Goal: Check status: Check status

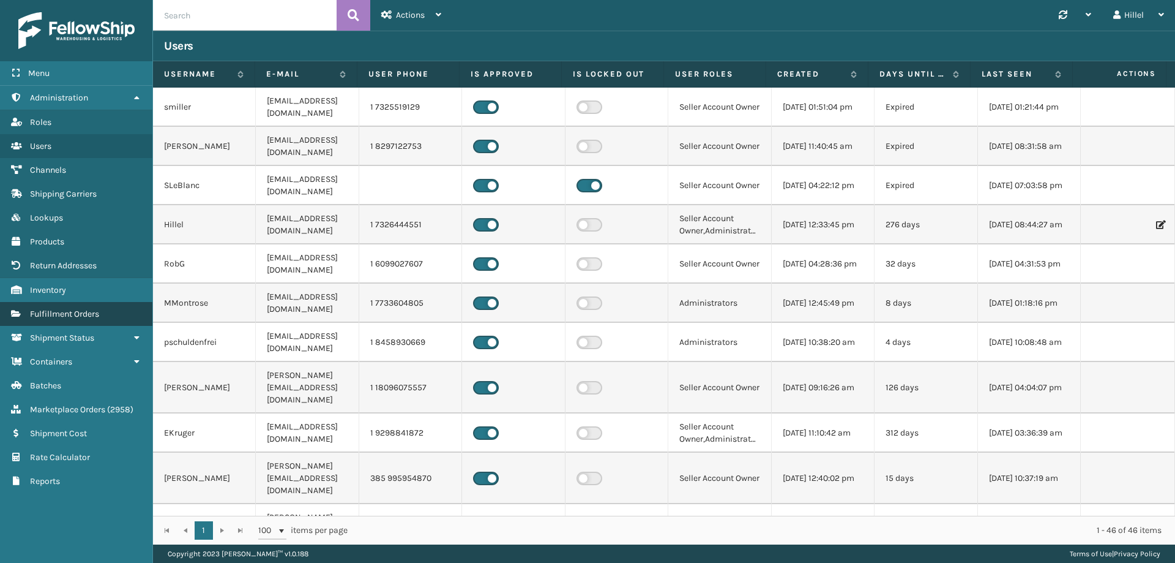
click at [113, 320] on link "Fulfillment Orders" at bounding box center [76, 314] width 152 height 24
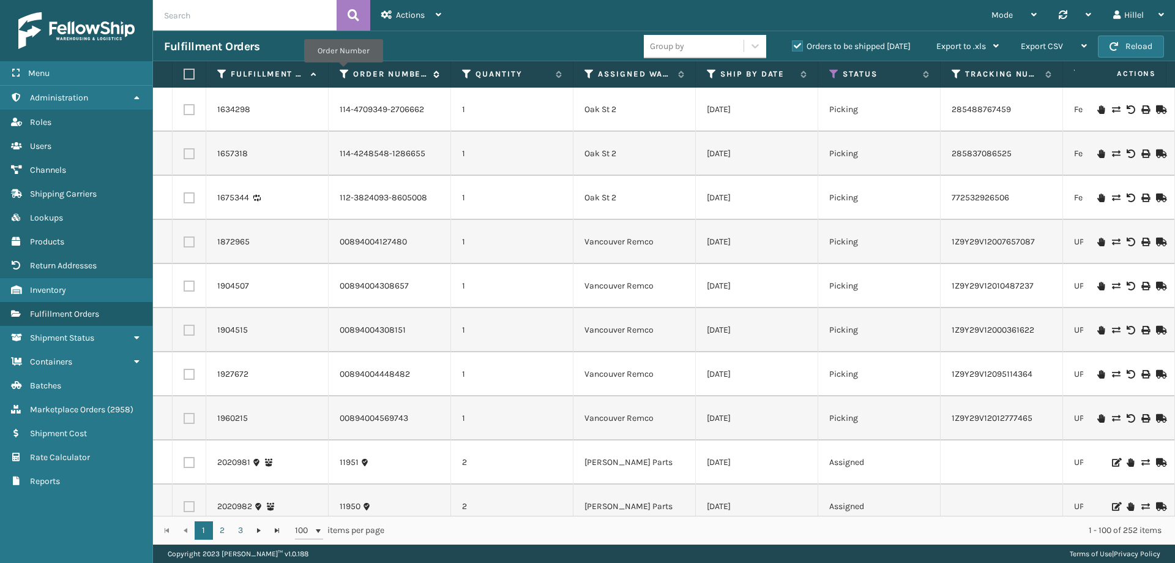
click at [343, 71] on icon at bounding box center [345, 74] width 10 height 11
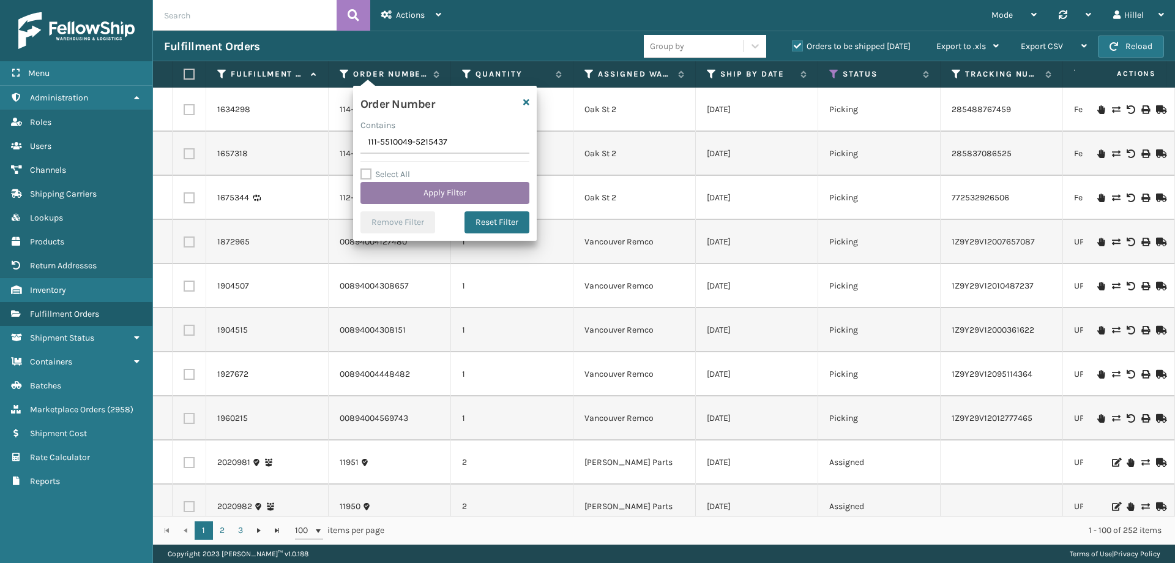
type input "111-5510049-5215437"
click at [425, 186] on button "Apply Filter" at bounding box center [445, 193] width 169 height 22
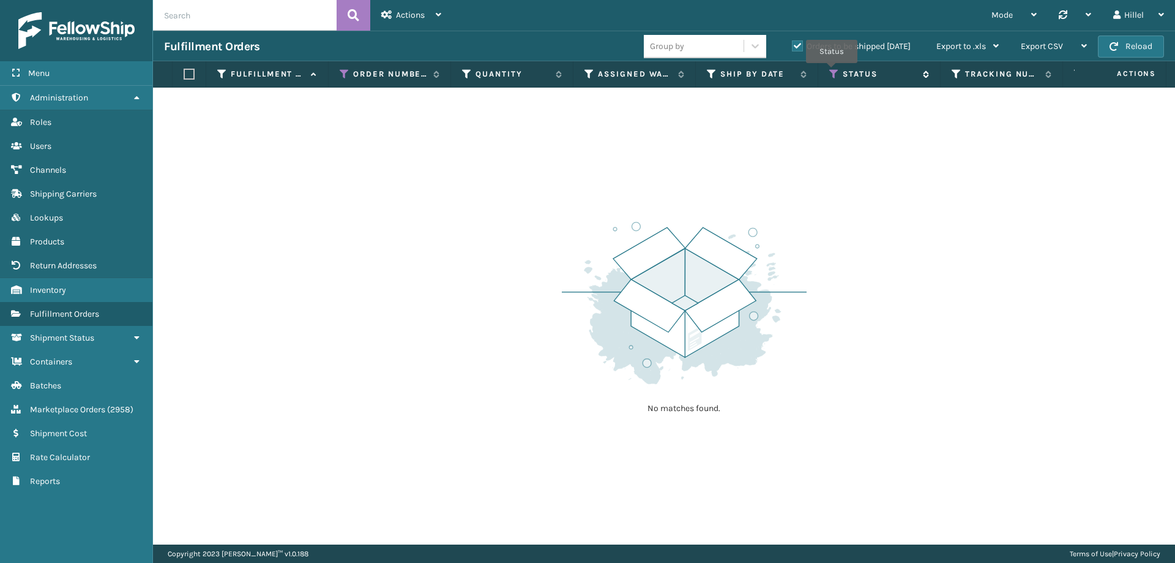
click at [832, 72] on icon at bounding box center [834, 74] width 10 height 11
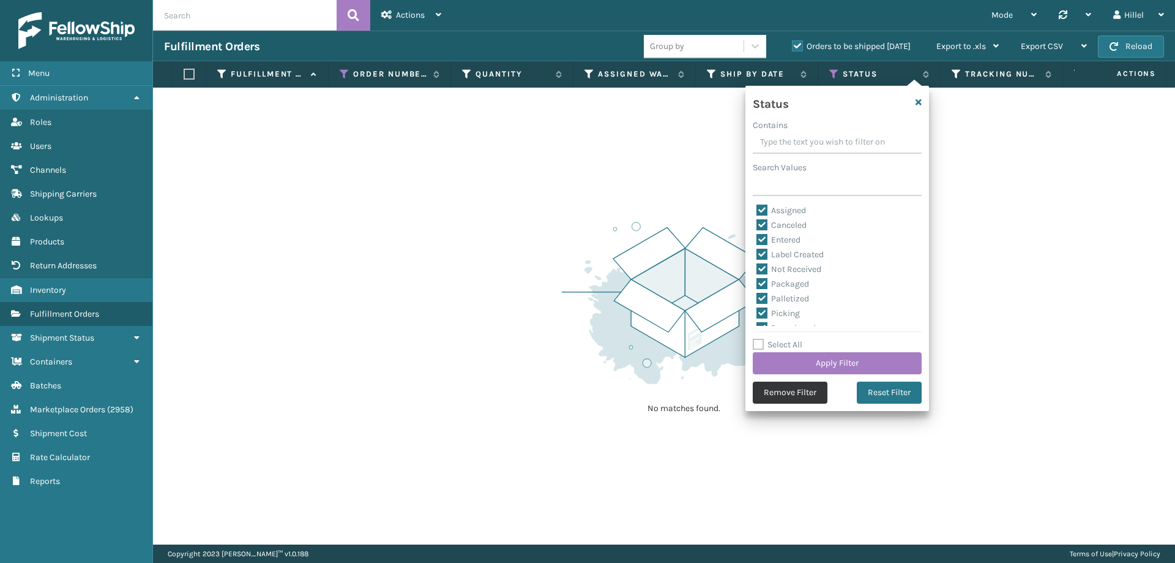
click at [810, 387] on button "Remove Filter" at bounding box center [790, 392] width 75 height 22
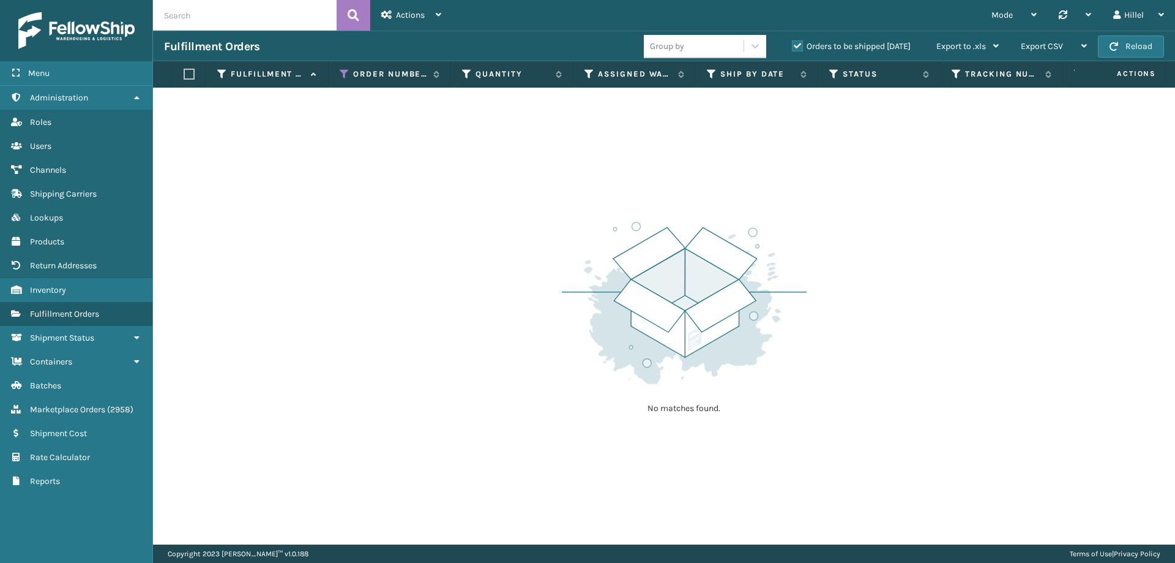
click at [831, 48] on label "Orders to be shipped [DATE]" at bounding box center [851, 46] width 119 height 10
click at [793, 47] on input "Orders to be shipped [DATE]" at bounding box center [792, 43] width 1 height 8
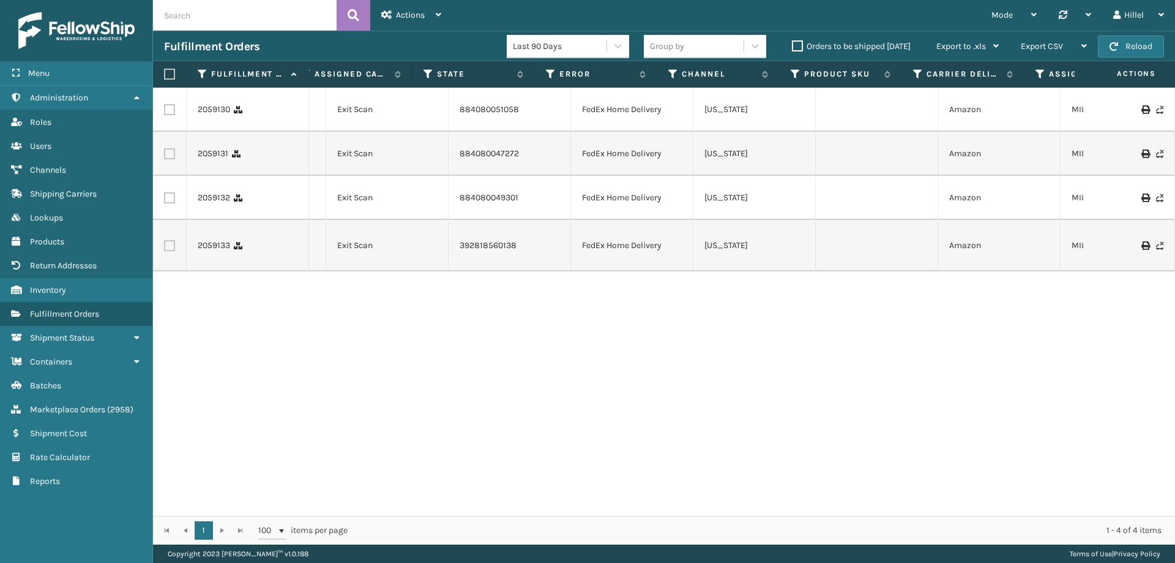
scroll to position [0, 492]
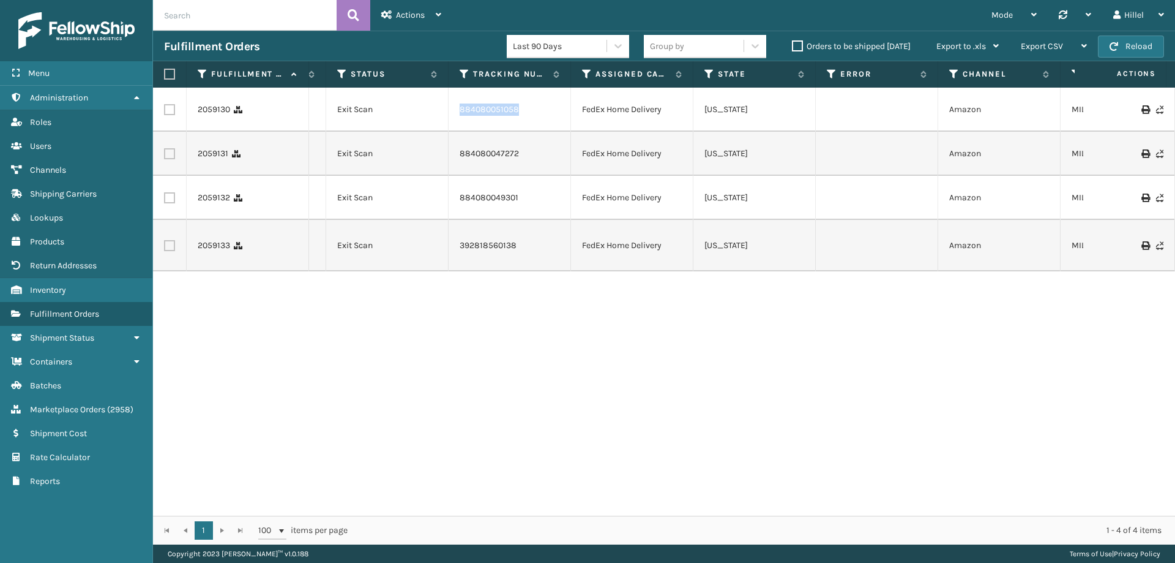
drag, startPoint x: 523, startPoint y: 113, endPoint x: 456, endPoint y: 113, distance: 66.7
click at [456, 113] on td "884080051058" at bounding box center [510, 110] width 122 height 44
copy link "884080051058"
click at [461, 76] on icon at bounding box center [465, 74] width 10 height 11
drag, startPoint x: 564, startPoint y: 515, endPoint x: 238, endPoint y: 515, distance: 326.3
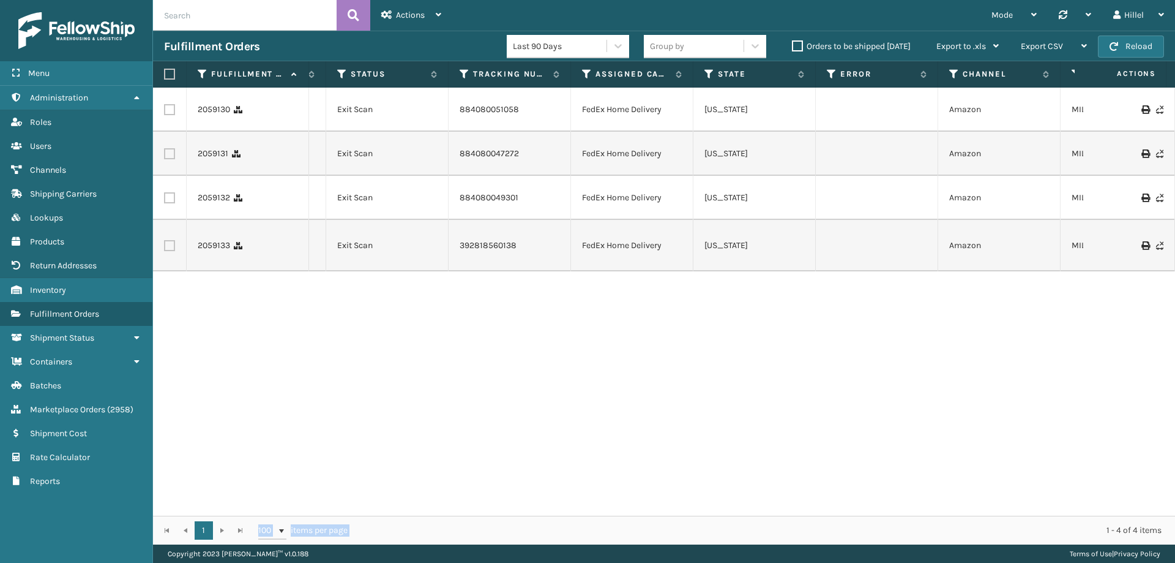
click at [238, 515] on div "1 1 100 items per page 1 - 4 of 4 items" at bounding box center [664, 529] width 1022 height 29
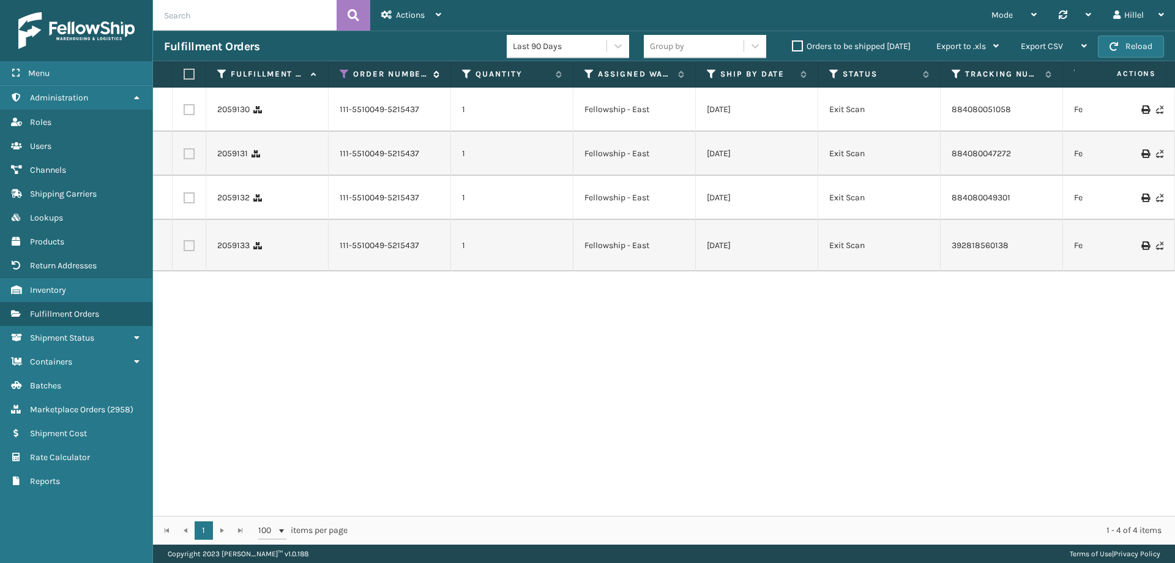
click at [346, 70] on icon at bounding box center [345, 74] width 10 height 11
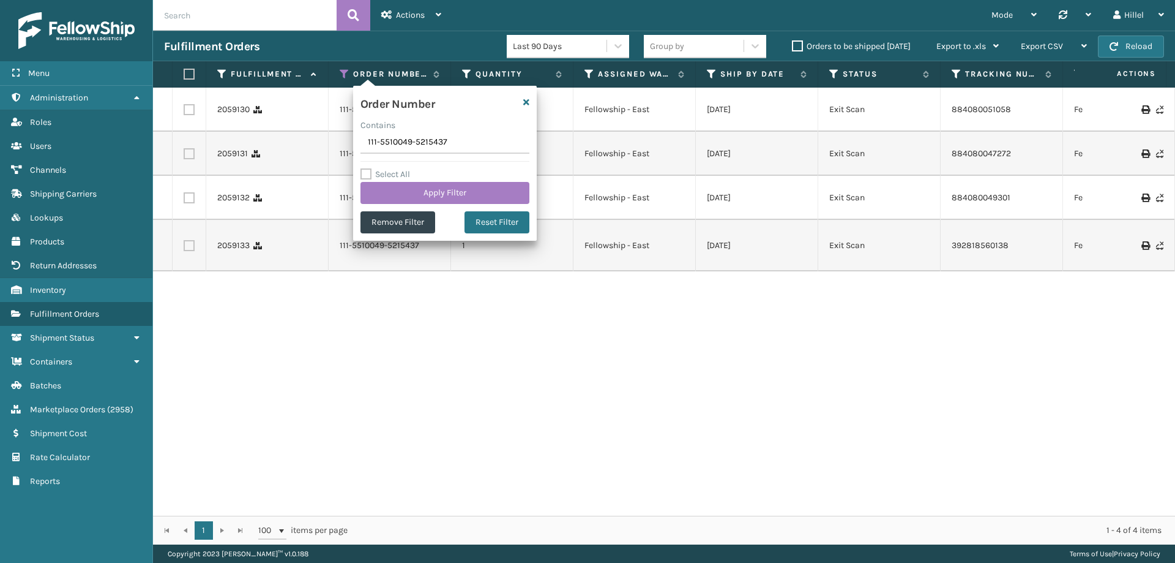
drag, startPoint x: 459, startPoint y: 141, endPoint x: 337, endPoint y: 144, distance: 122.4
click at [338, 143] on section "Fulfillment Orders Last 90 Days Group by Orders to be shipped [DATE] Export to …" at bounding box center [664, 288] width 1022 height 514
type input "111-2920757-1958646"
click at [435, 194] on button "Apply Filter" at bounding box center [445, 193] width 169 height 22
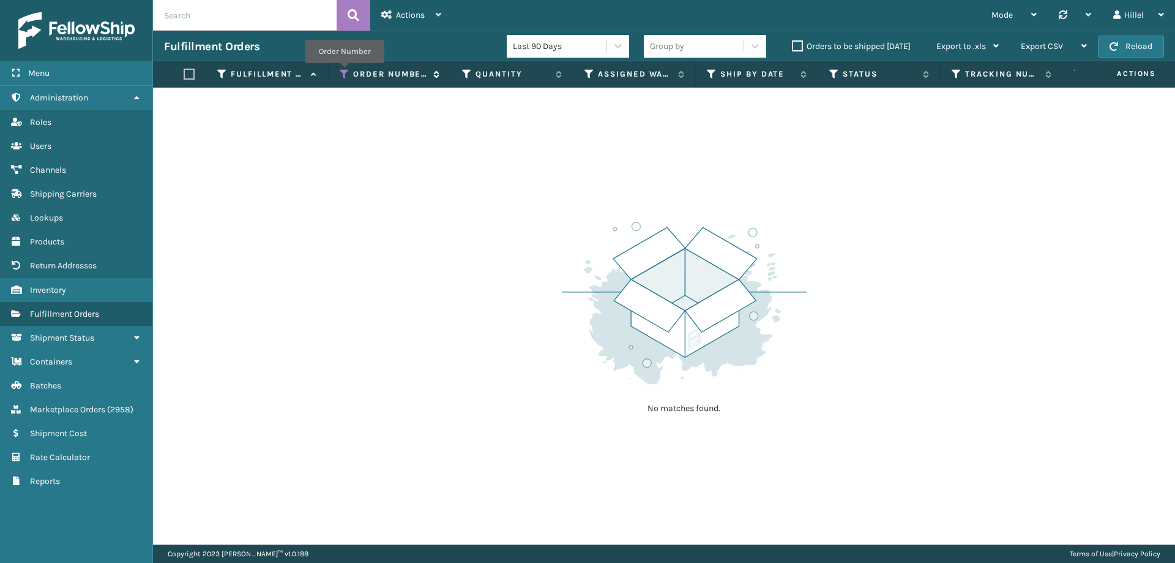
click at [345, 72] on icon at bounding box center [345, 74] width 10 height 11
click at [290, 219] on div "No matches found." at bounding box center [664, 316] width 1022 height 457
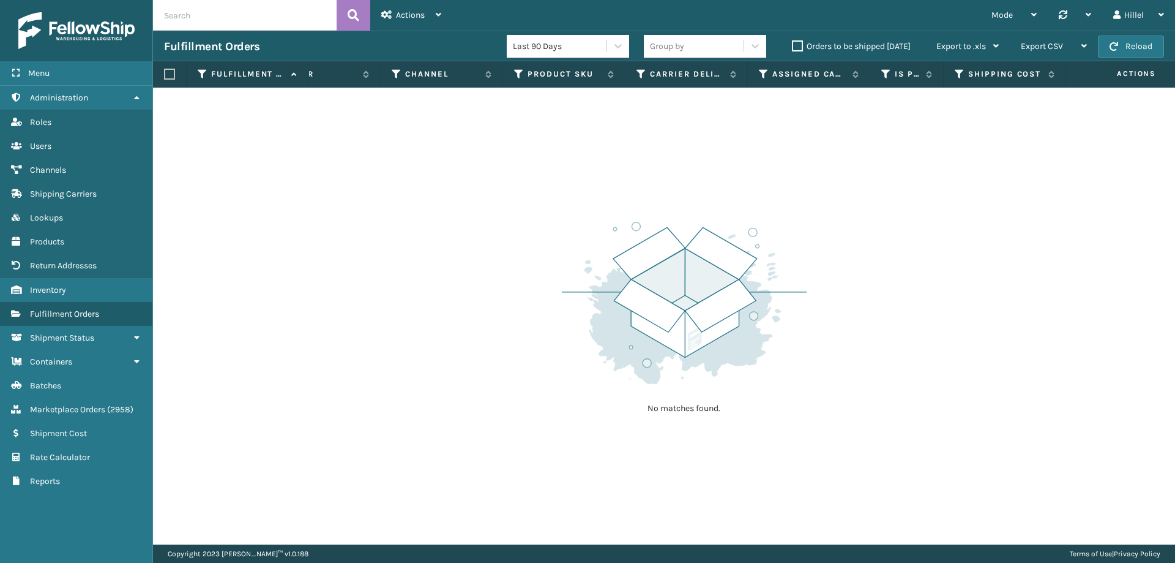
scroll to position [0, 1135]
click at [795, 47] on label "Orders to be shipped [DATE]" at bounding box center [851, 46] width 119 height 10
click at [793, 47] on input "Orders to be shipped [DATE]" at bounding box center [792, 43] width 1 height 8
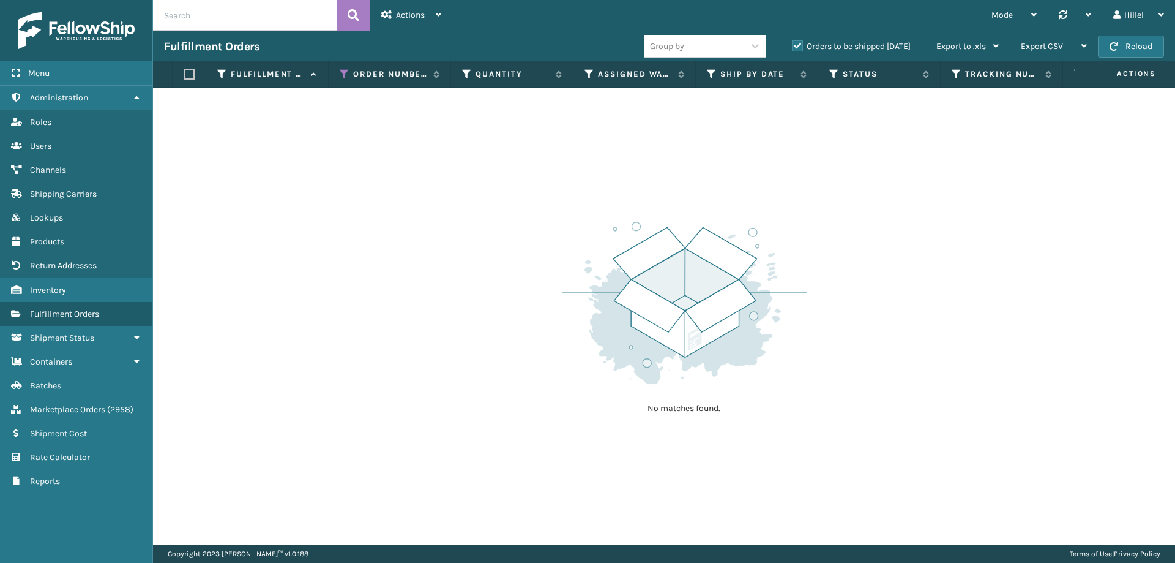
click at [796, 47] on label "Orders to be shipped [DATE]" at bounding box center [851, 46] width 119 height 10
click at [793, 47] on input "Orders to be shipped [DATE]" at bounding box center [792, 43] width 1 height 8
click at [340, 70] on icon at bounding box center [345, 74] width 10 height 11
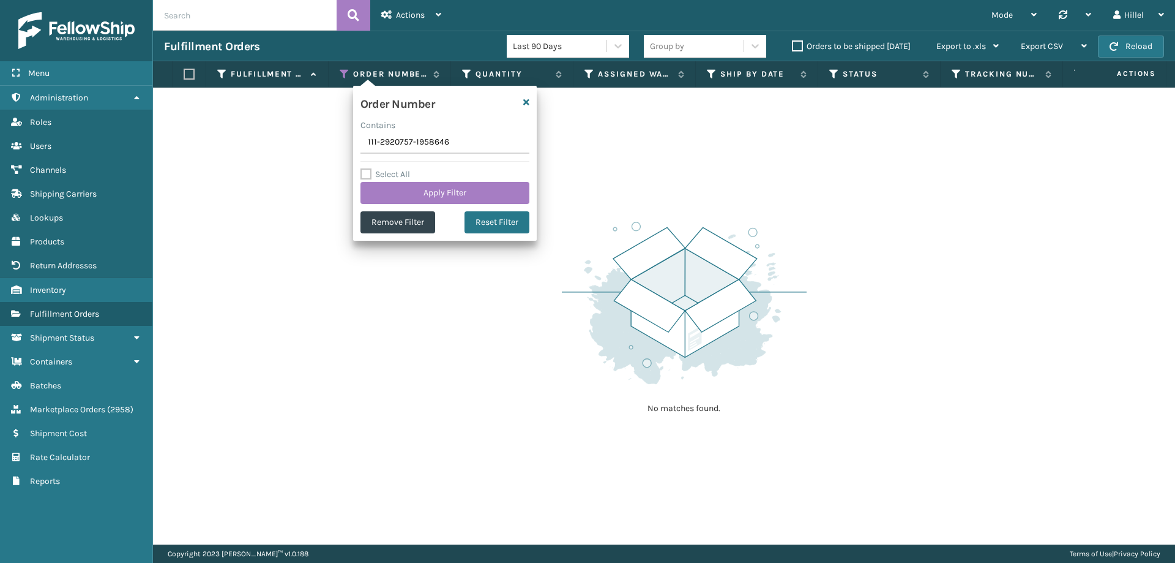
click at [370, 143] on input "111-2920757-1958646" at bounding box center [445, 143] width 169 height 22
click at [461, 146] on input "111-2920757-1958646" at bounding box center [445, 143] width 169 height 22
click at [477, 186] on button "Apply Filter" at bounding box center [445, 193] width 169 height 22
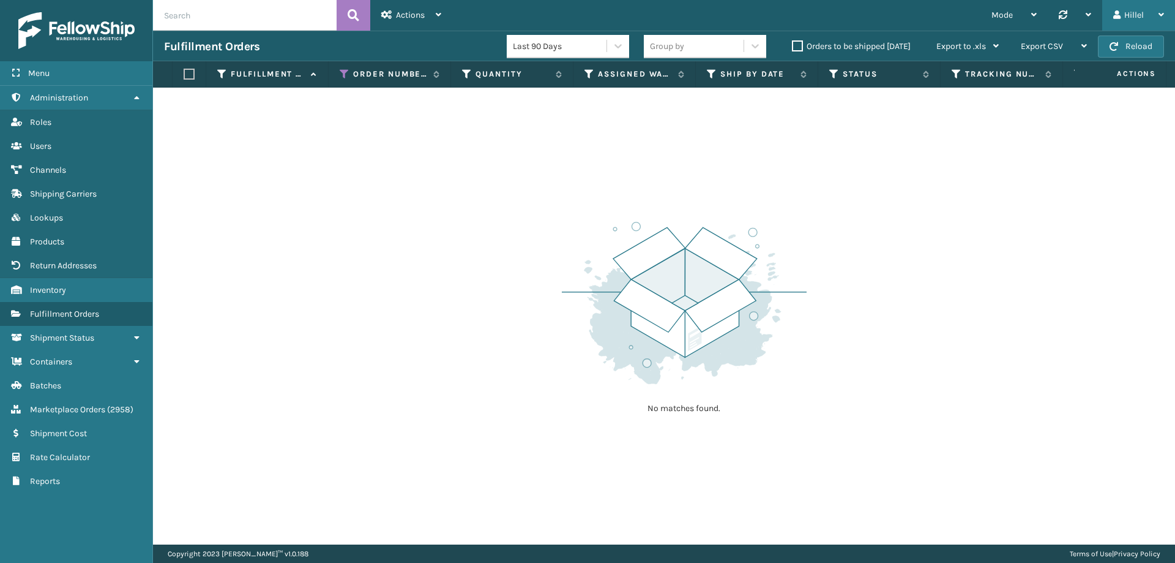
click at [1129, 21] on div "Hillel" at bounding box center [1138, 15] width 51 height 31
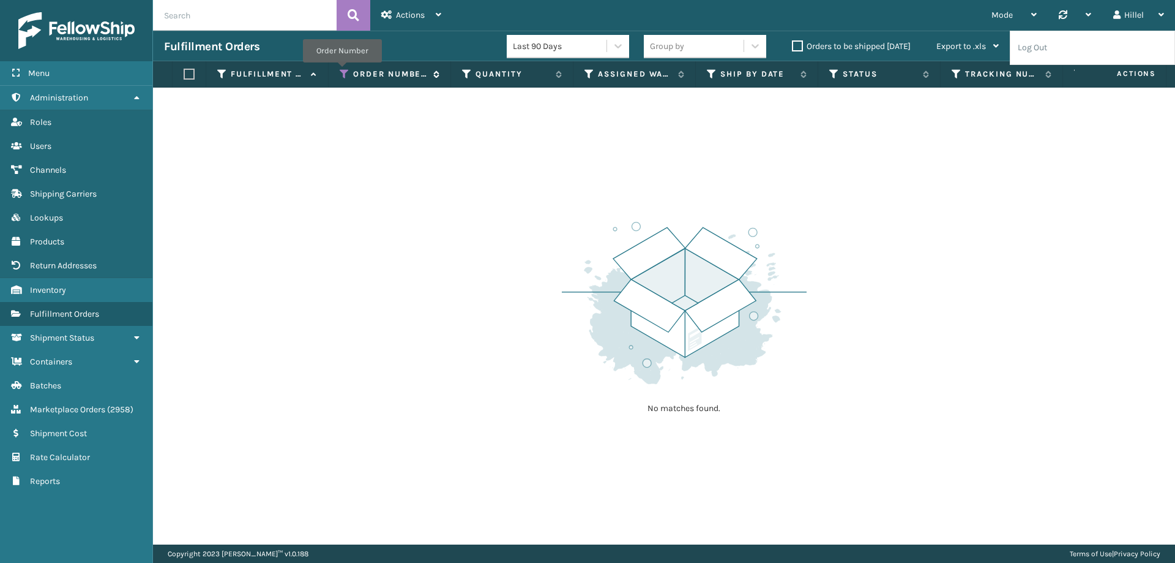
click at [342, 71] on icon at bounding box center [345, 74] width 10 height 11
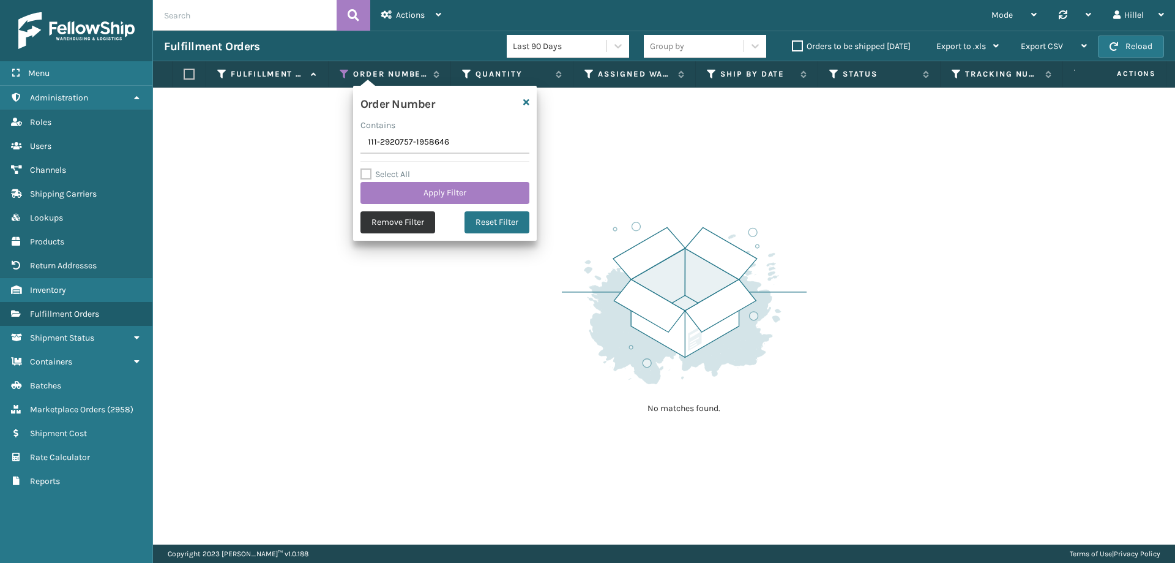
click at [399, 233] on button "Remove Filter" at bounding box center [398, 222] width 75 height 22
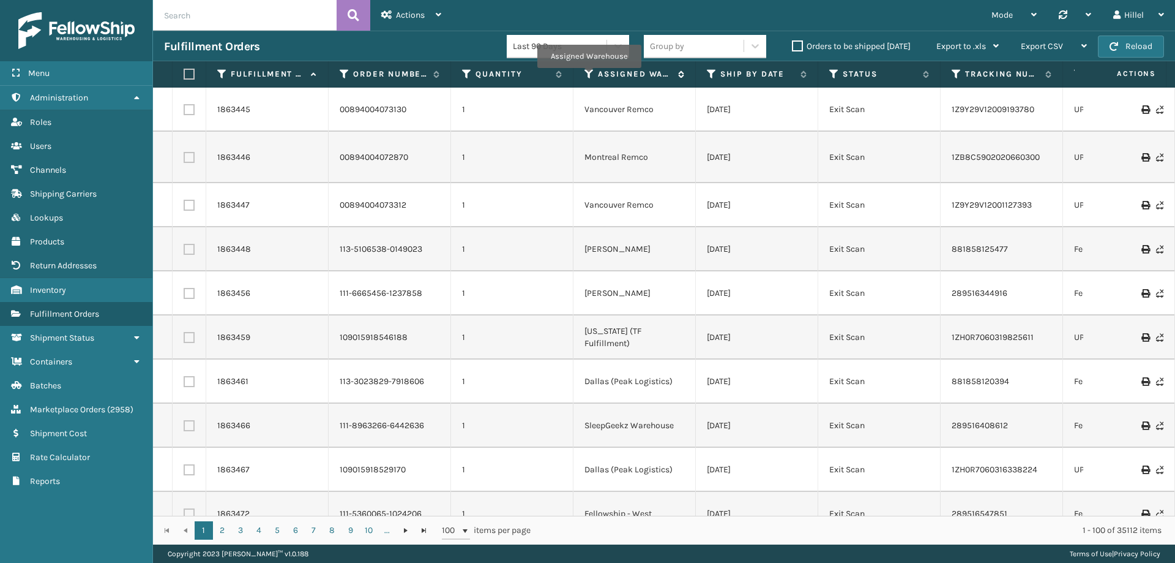
click at [589, 77] on icon at bounding box center [590, 74] width 10 height 11
click at [797, 44] on label "Orders to be shipped [DATE]" at bounding box center [851, 46] width 119 height 10
click at [793, 44] on input "Orders to be shipped [DATE]" at bounding box center [792, 43] width 1 height 8
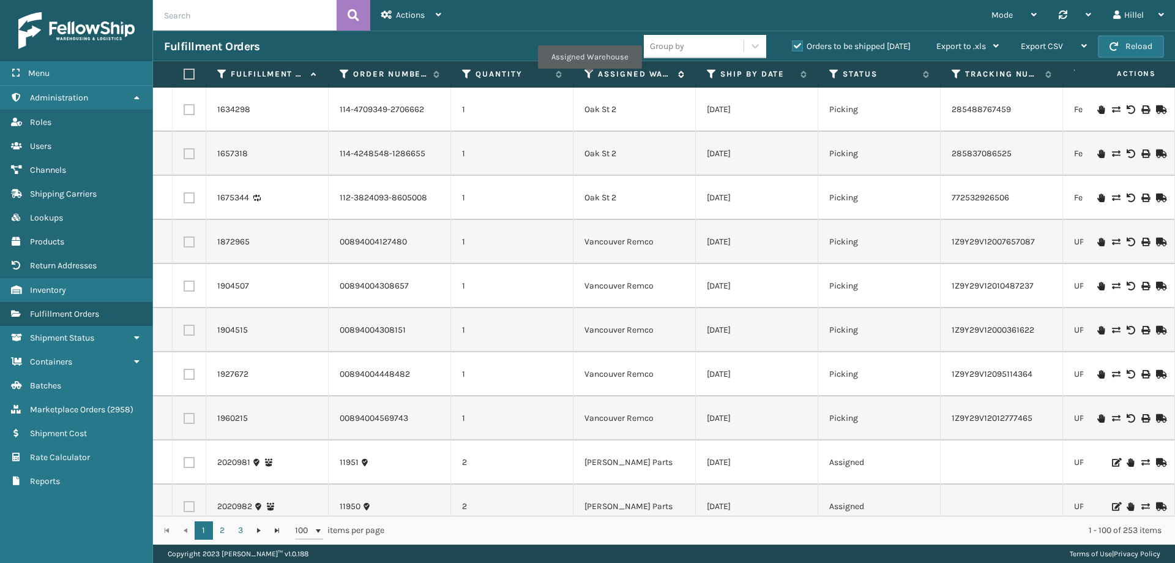
click at [589, 77] on icon at bounding box center [590, 74] width 10 height 11
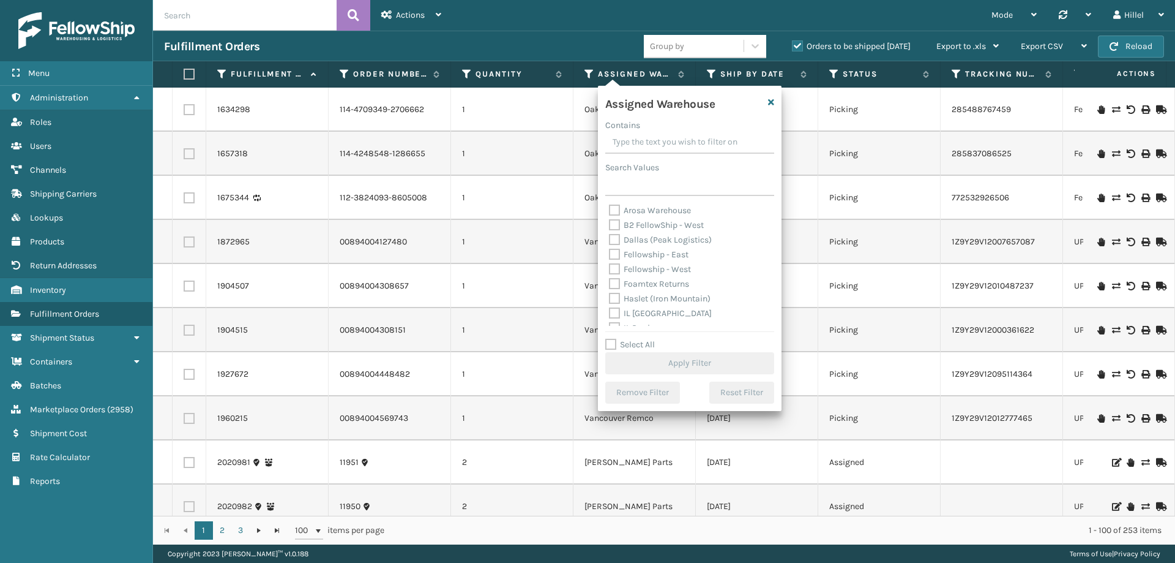
scroll to position [318, 0]
click at [638, 264] on label "Swarthmore" at bounding box center [640, 259] width 62 height 10
click at [610, 260] on input "Swarthmore" at bounding box center [609, 256] width 1 height 8
checkbox input "true"
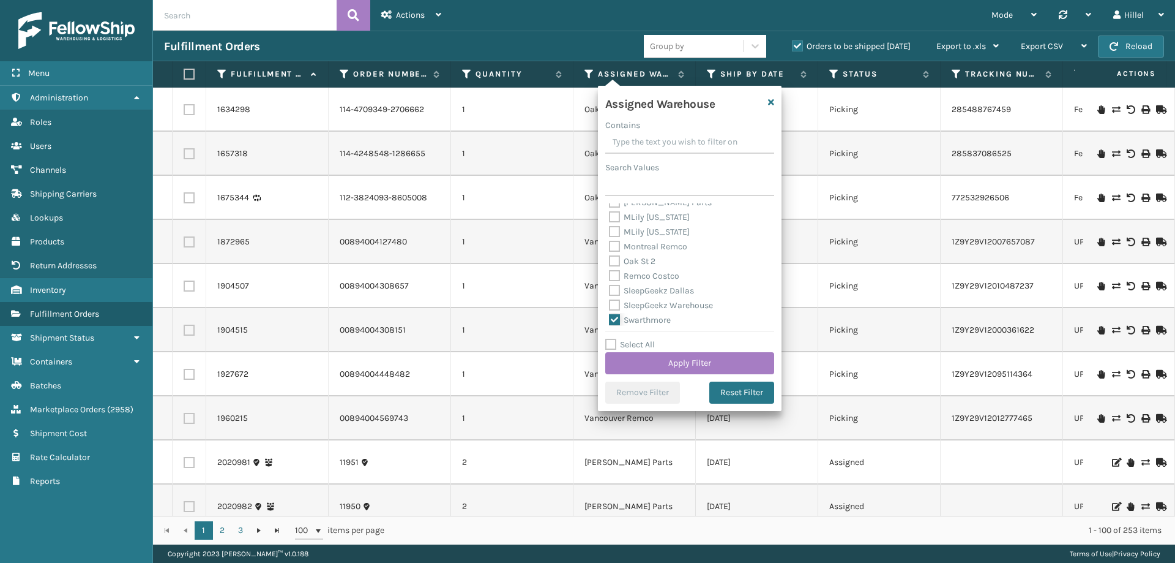
scroll to position [196, 0]
click at [643, 266] on label "[PERSON_NAME] Parts" at bounding box center [660, 264] width 103 height 10
click at [610, 265] on input "[PERSON_NAME] Parts" at bounding box center [609, 261] width 1 height 8
checkbox input "true"
click at [682, 357] on button "Apply Filter" at bounding box center [689, 363] width 169 height 22
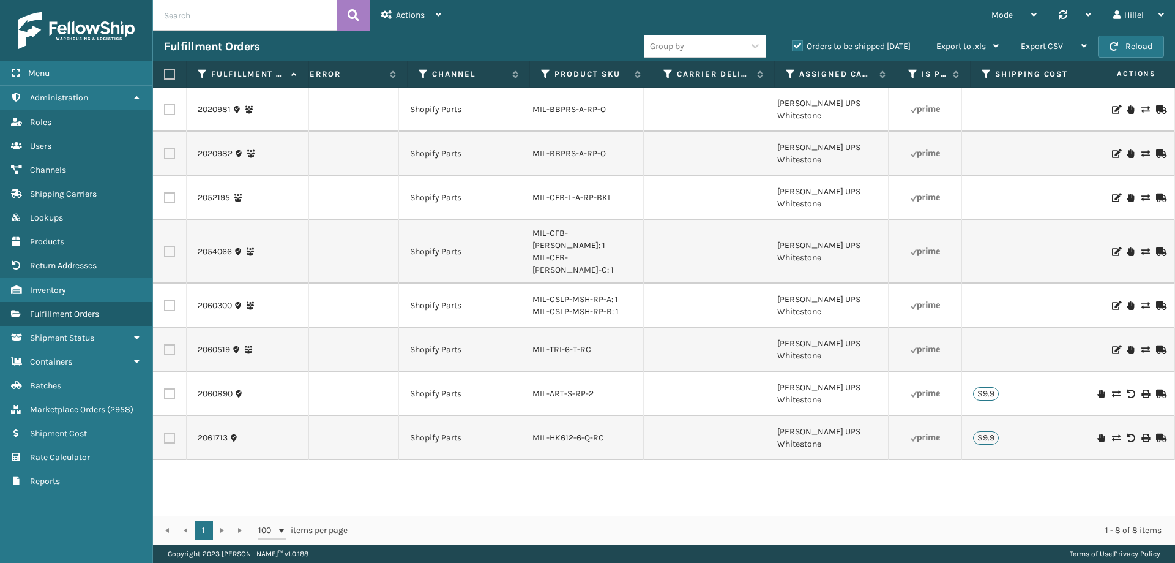
scroll to position [0, 1031]
click at [1113, 17] on icon at bounding box center [1116, 14] width 7 height 9
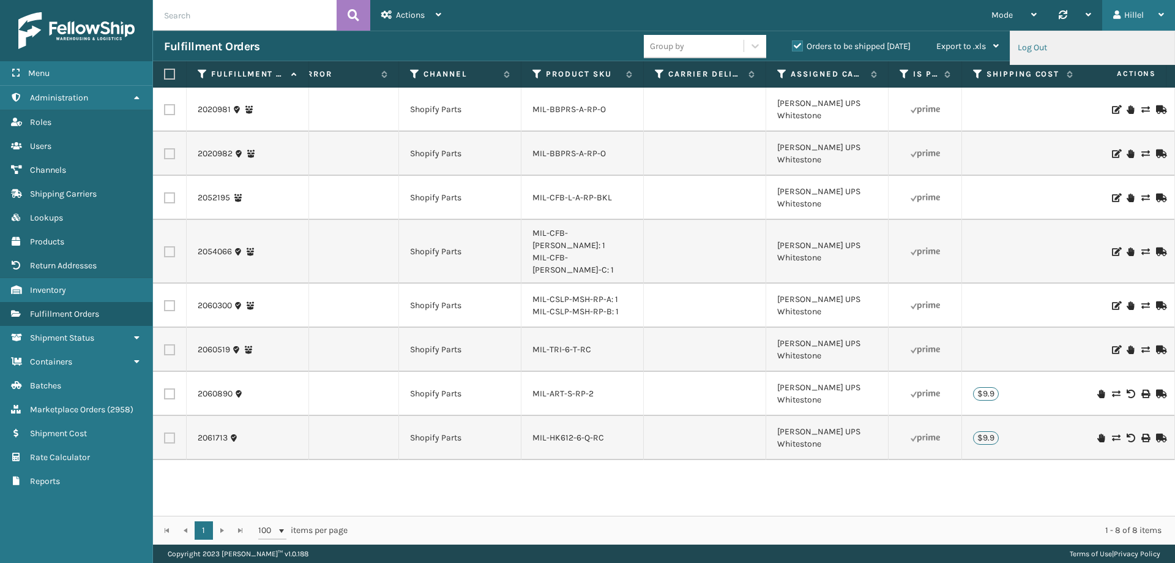
click at [1021, 54] on li "Log Out" at bounding box center [1093, 47] width 164 height 33
